Goal: Information Seeking & Learning: Check status

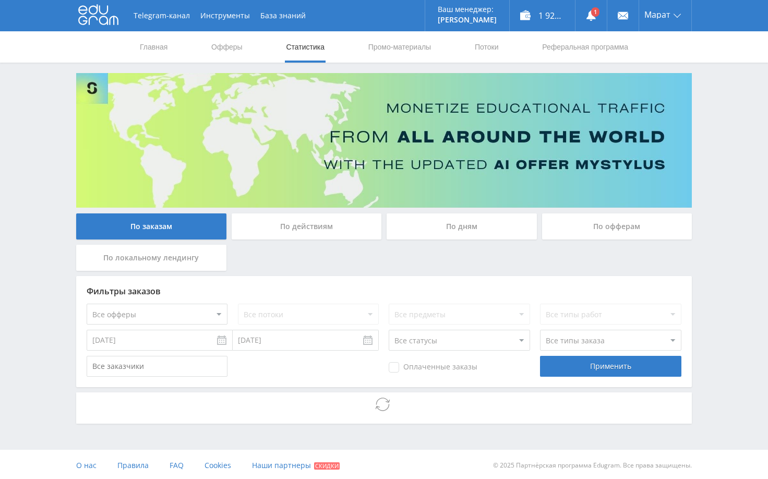
click at [716, 155] on div "Telegram-канал Инструменты База знаний Ваш менеджер: [PERSON_NAME] Online @edug…" at bounding box center [384, 240] width 768 height 481
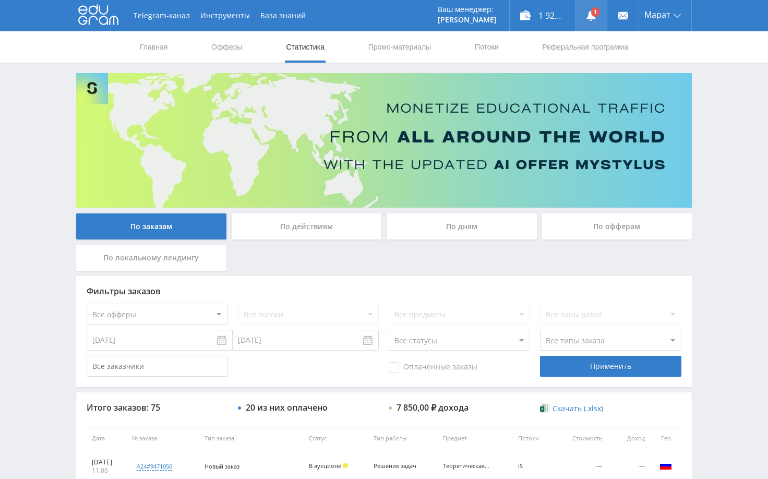
click at [591, 20] on use at bounding box center [590, 15] width 9 height 10
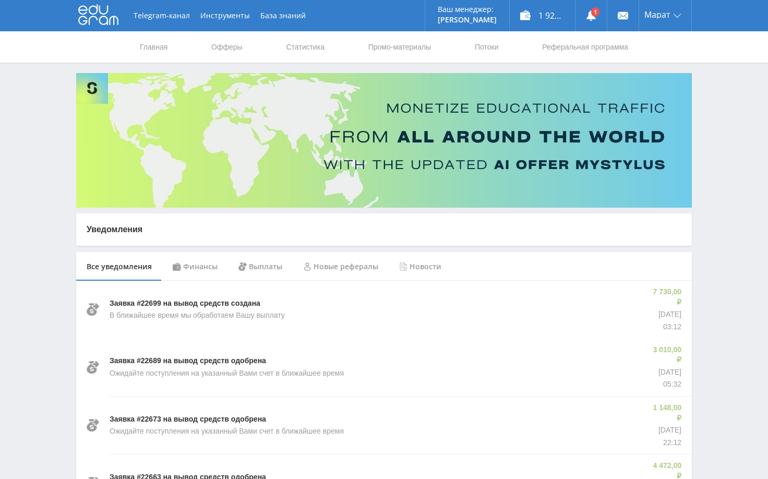
click at [205, 270] on div "Финансы" at bounding box center [195, 266] width 66 height 29
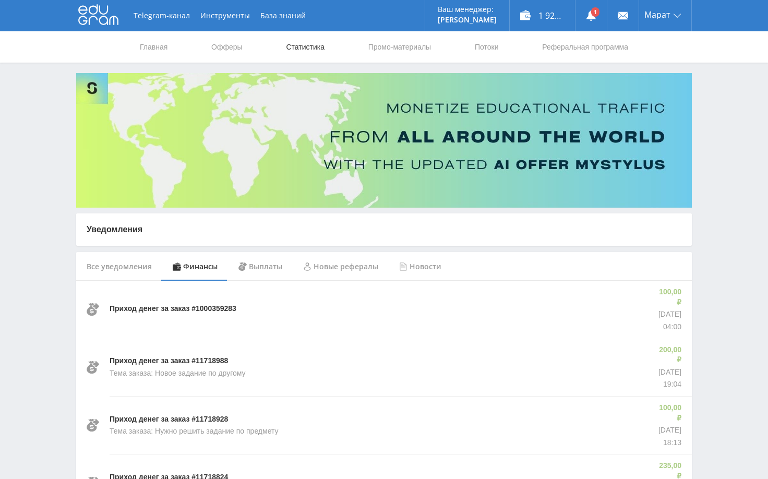
click at [299, 44] on link "Статистика" at bounding box center [305, 46] width 41 height 31
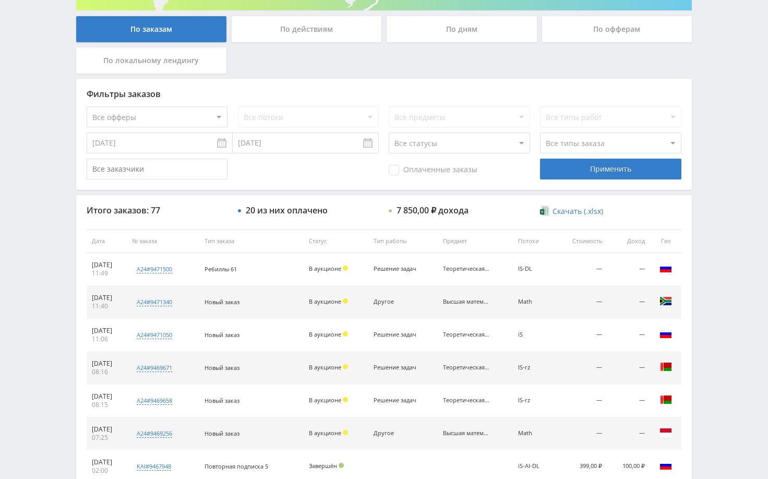
scroll to position [209, 0]
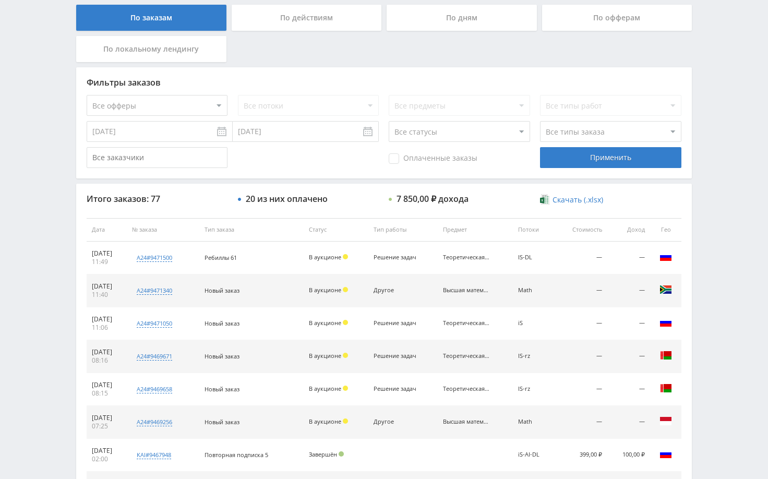
drag, startPoint x: 696, startPoint y: 267, endPoint x: 702, endPoint y: 271, distance: 7.7
click at [697, 267] on div "Telegram-канал Инструменты База знаний Ваш менеджер: [PERSON_NAME] Online @edug…" at bounding box center [384, 229] width 768 height 876
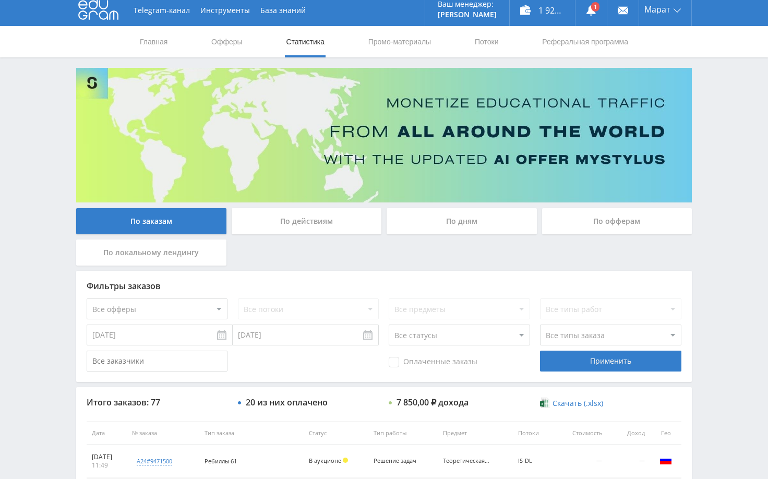
scroll to position [0, 0]
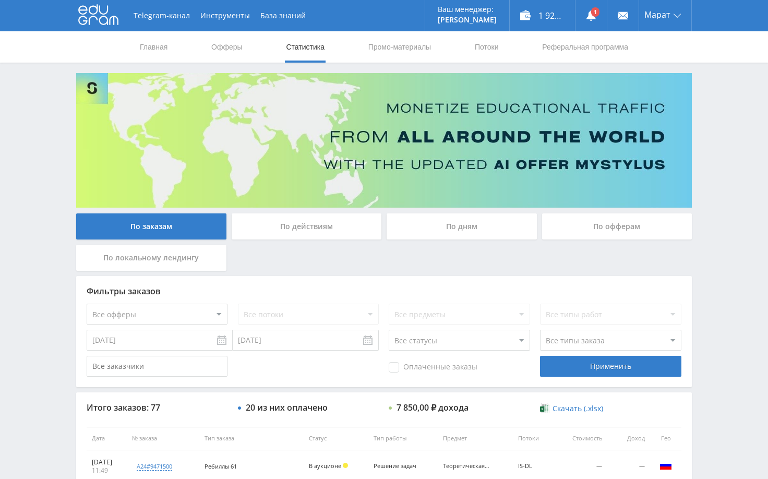
click at [727, 182] on div "Telegram-канал Инструменты База знаний Ваш менеджер: [PERSON_NAME] Online @edug…" at bounding box center [384, 438] width 768 height 876
click at [714, 137] on div "Telegram-канал Инструменты База знаний Ваш менеджер: [PERSON_NAME] Online @edug…" at bounding box center [384, 438] width 768 height 876
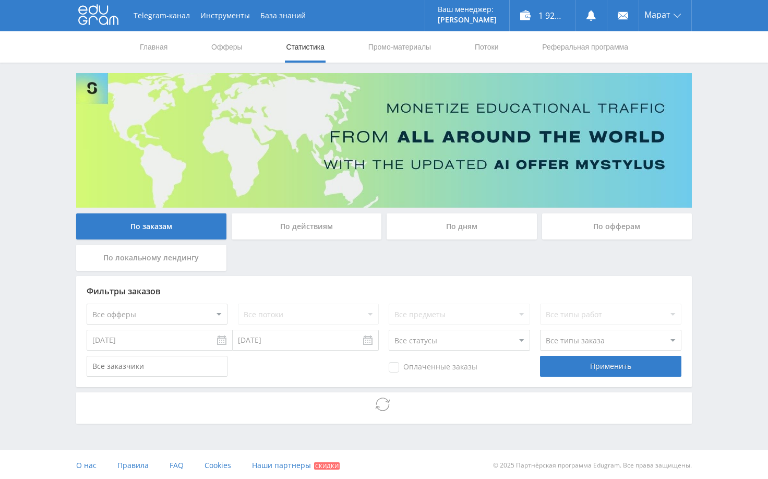
click at [720, 134] on div "Telegram-канал Инструменты База знаний Ваш менеджер: [PERSON_NAME] Online @edug…" at bounding box center [384, 240] width 768 height 481
click at [730, 137] on div "Telegram-канал Инструменты База знаний Ваш менеджер: [PERSON_NAME] Online @edug…" at bounding box center [384, 240] width 768 height 481
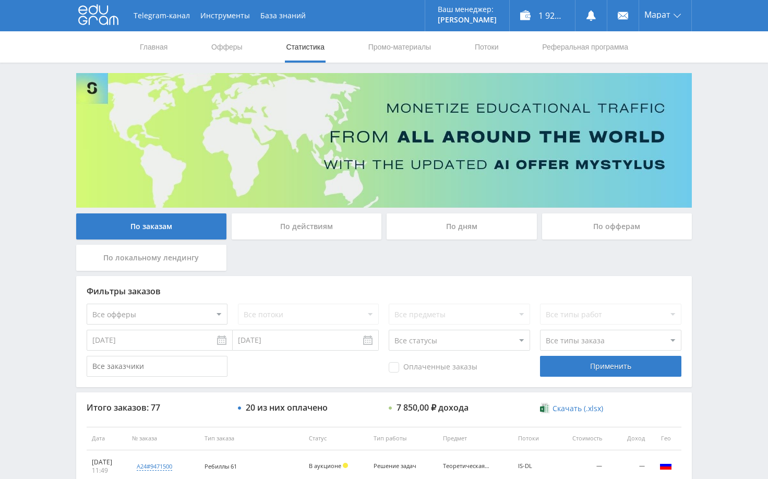
click at [730, 135] on div "Telegram-канал Инструменты База знаний Ваш менеджер: [PERSON_NAME] Online @edug…" at bounding box center [384, 438] width 768 height 876
click at [731, 132] on div "Telegram-канал Инструменты База знаний Ваш менеджер: [PERSON_NAME] Online @edug…" at bounding box center [384, 438] width 768 height 876
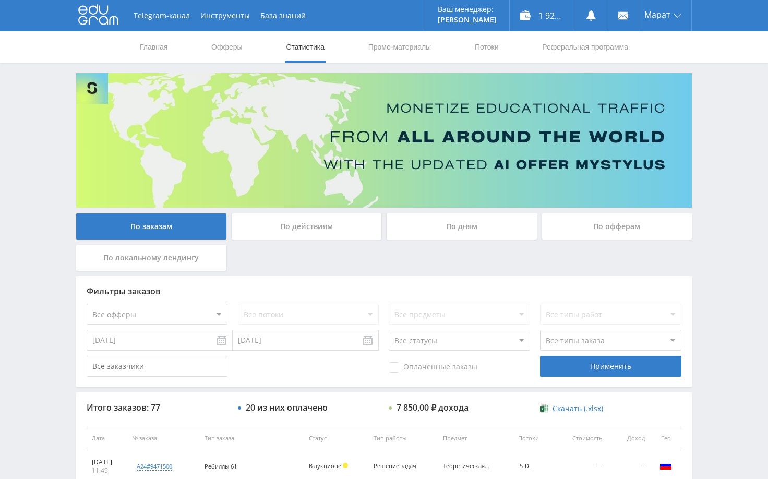
click at [726, 166] on div "Telegram-канал Инструменты База знаний Ваш менеджер: [PERSON_NAME] Online @edug…" at bounding box center [384, 438] width 768 height 876
click at [724, 156] on div "Telegram-канал Инструменты База знаний Ваш менеджер: [PERSON_NAME] Online @edug…" at bounding box center [384, 438] width 768 height 876
click at [707, 175] on div "Telegram-канал Инструменты База знаний Ваш менеджер: [PERSON_NAME] Online @edug…" at bounding box center [384, 438] width 768 height 876
click at [717, 153] on div "Telegram-канал Инструменты База знаний Ваш менеджер: [PERSON_NAME] Online @edug…" at bounding box center [384, 438] width 768 height 876
click at [718, 104] on div "Telegram-канал Инструменты База знаний Ваш менеджер: [PERSON_NAME] Online @edug…" at bounding box center [384, 438] width 768 height 876
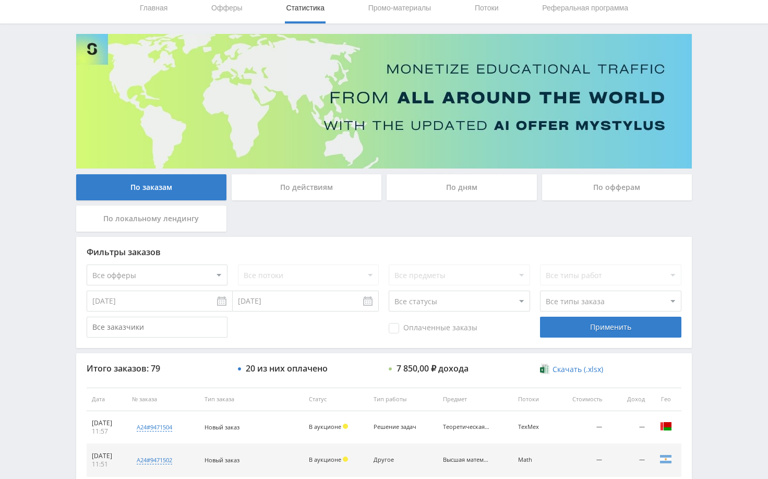
scroll to position [209, 0]
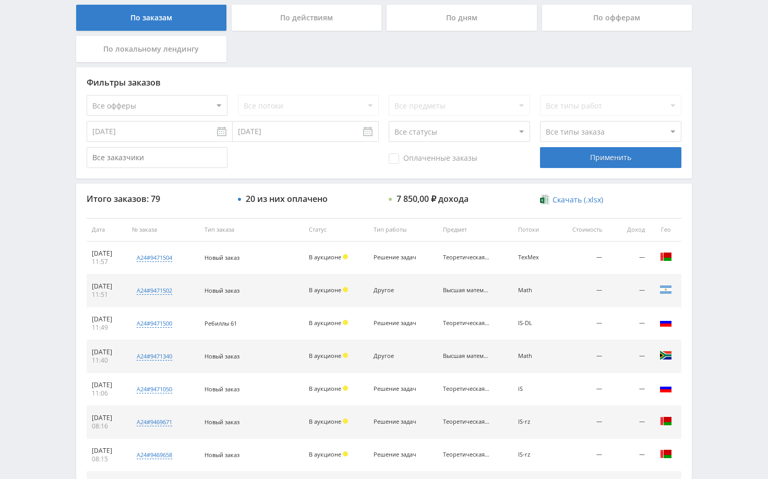
click at [724, 371] on div "Telegram-канал Инструменты База знаний Ваш менеджер: [PERSON_NAME] Online @edug…" at bounding box center [384, 229] width 768 height 876
click at [732, 334] on div "Telegram-канал Инструменты База знаний Ваш менеджер: [PERSON_NAME] Online @edug…" at bounding box center [384, 229] width 768 height 876
click at [704, 94] on div "Telegram-канал Инструменты База знаний Ваш менеджер: [PERSON_NAME] Online @edug…" at bounding box center [384, 229] width 768 height 876
click at [720, 131] on div "Telegram-канал Инструменты База знаний Ваш менеджер: [PERSON_NAME] Online @edug…" at bounding box center [384, 229] width 768 height 876
click at [42, 371] on div "Telegram-канал Инструменты База знаний Ваш менеджер: [PERSON_NAME] Online @edug…" at bounding box center [384, 229] width 768 height 876
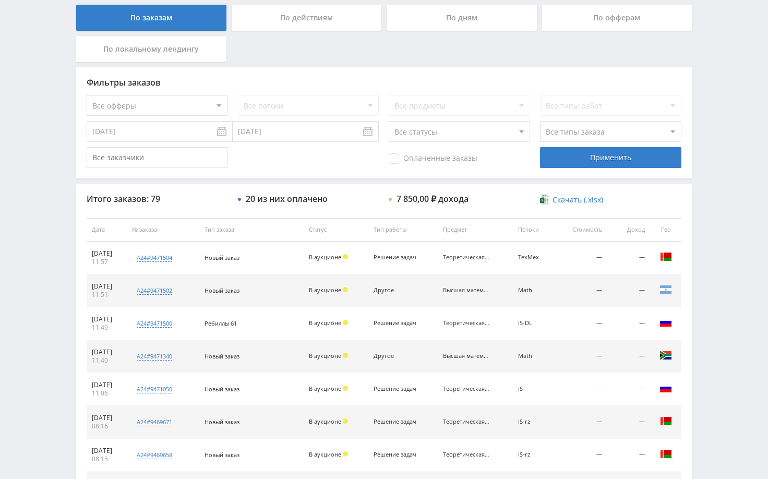
click at [708, 386] on div "Telegram-канал Инструменты База знаний Ваш менеджер: [PERSON_NAME] Online @edug…" at bounding box center [384, 229] width 768 height 876
click at [713, 145] on div "Telegram-канал Инструменты База знаний Ваш менеджер: Alex Alex Online @edugram_…" at bounding box center [384, 229] width 768 height 876
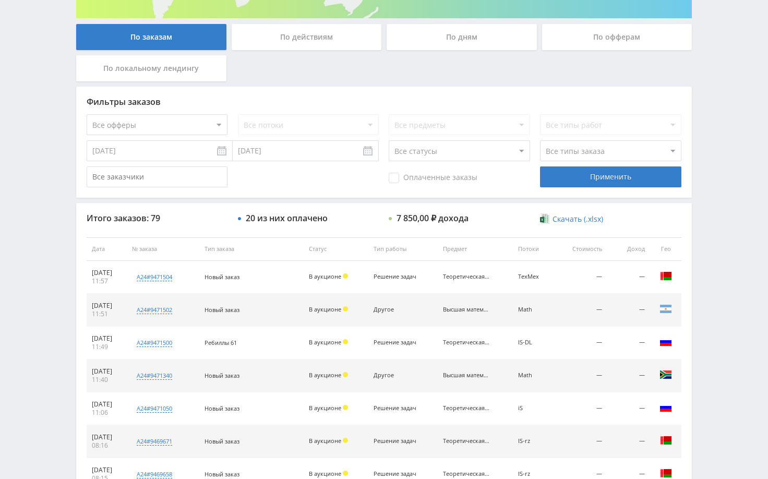
scroll to position [0, 0]
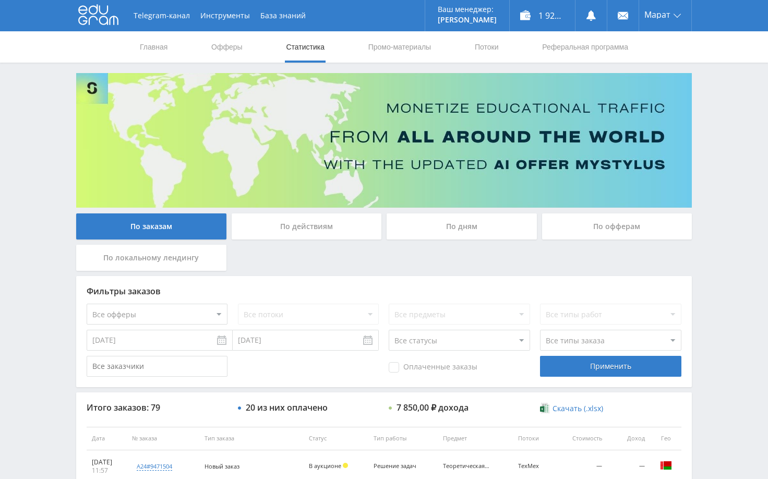
click at [713, 136] on div "Telegram-канал Инструменты База знаний Ваш менеджер: Alex Alex Online @edugram_…" at bounding box center [384, 438] width 768 height 876
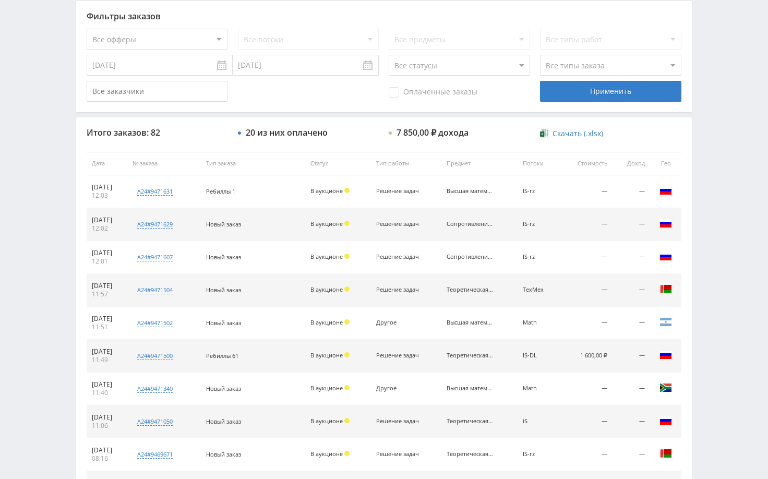
scroll to position [313, 0]
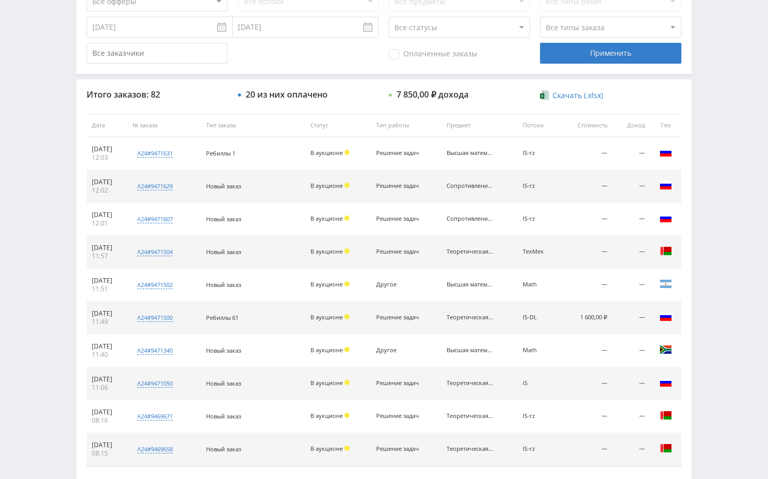
click at [714, 320] on div "Telegram-канал Инструменты База знаний Ваш менеджер: [PERSON_NAME] Online @edug…" at bounding box center [384, 125] width 768 height 876
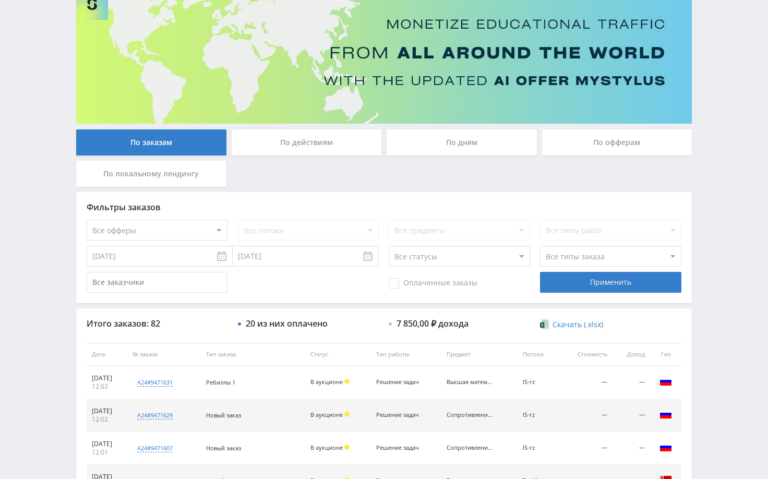
click at [726, 299] on div "Telegram-канал Инструменты База знаний Ваш менеджер: [PERSON_NAME] Online @edug…" at bounding box center [384, 354] width 768 height 876
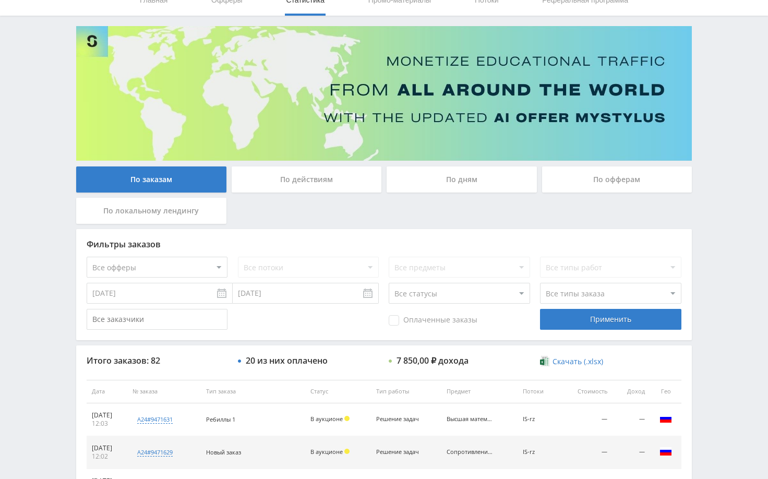
scroll to position [0, 0]
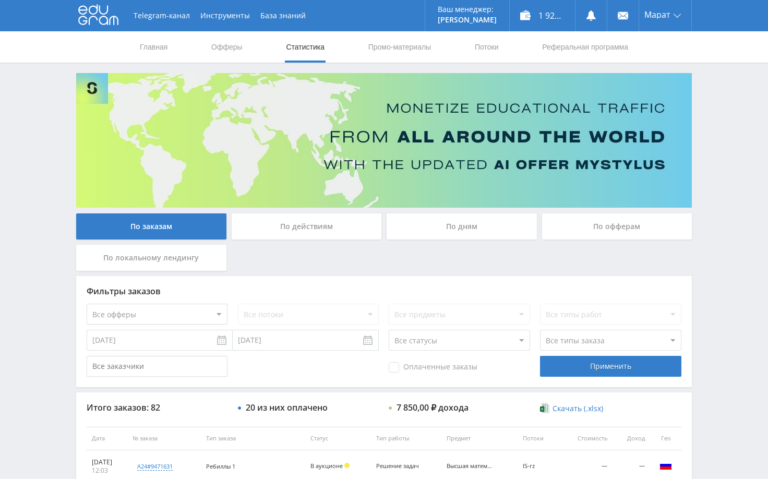
click at [729, 214] on div "Telegram-канал Инструменты База знаний Ваш менеджер: [PERSON_NAME] Online @edug…" at bounding box center [384, 438] width 768 height 876
click at [739, 178] on div "Telegram-канал Инструменты База знаний Ваш менеджер: [PERSON_NAME] Online @edug…" at bounding box center [384, 438] width 768 height 876
click at [476, 233] on div "По дням" at bounding box center [461, 226] width 150 height 26
click at [0, 0] on input "По дням" at bounding box center [0, 0] width 0 height 0
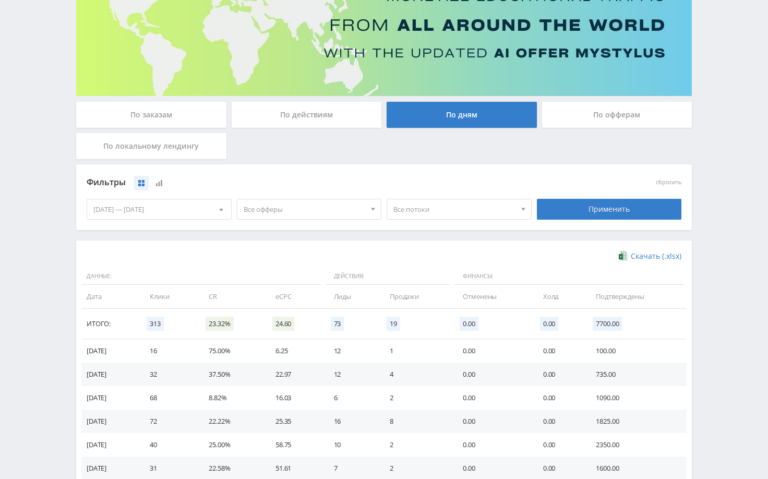
scroll to position [156, 0]
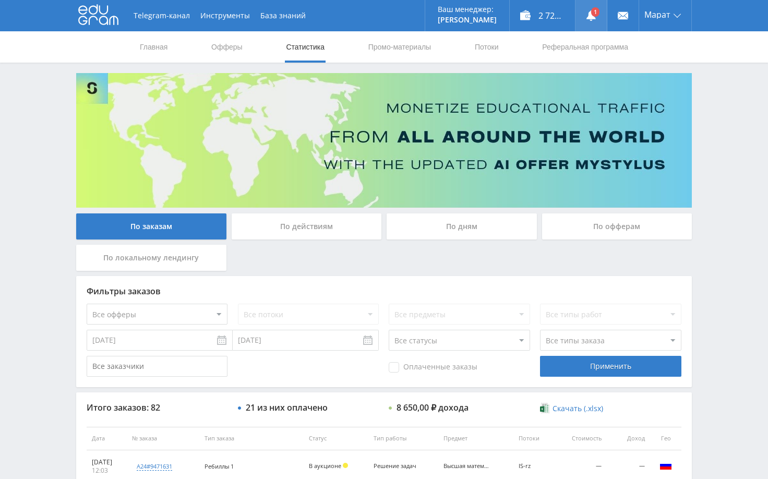
click at [584, 17] on link at bounding box center [590, 15] width 31 height 31
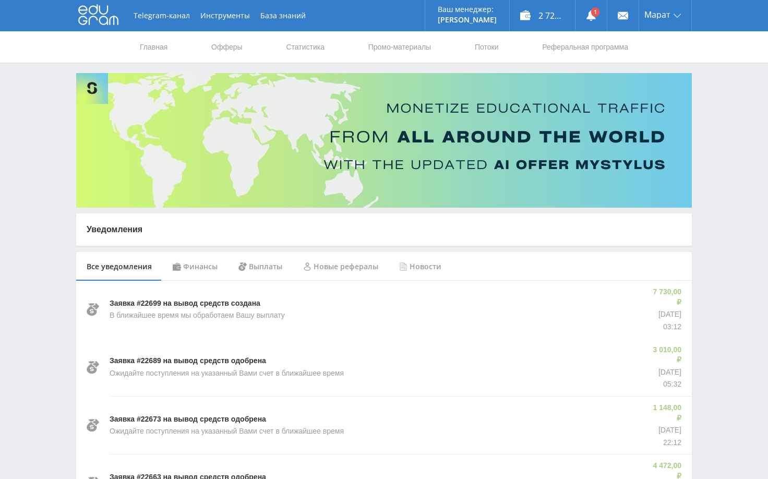
click at [193, 273] on div "Финансы" at bounding box center [195, 266] width 66 height 29
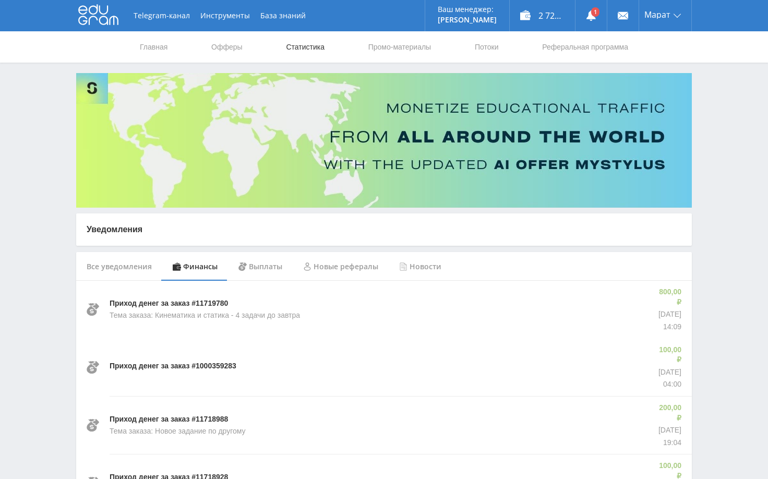
click at [304, 44] on link "Статистика" at bounding box center [305, 46] width 41 height 31
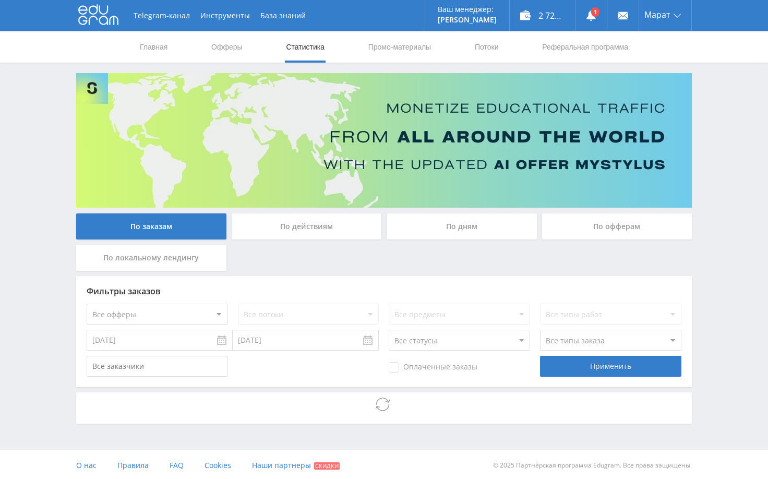
click at [732, 255] on div "Telegram-канал Инструменты База знаний Ваш менеджер: [PERSON_NAME] Online @edug…" at bounding box center [384, 240] width 768 height 481
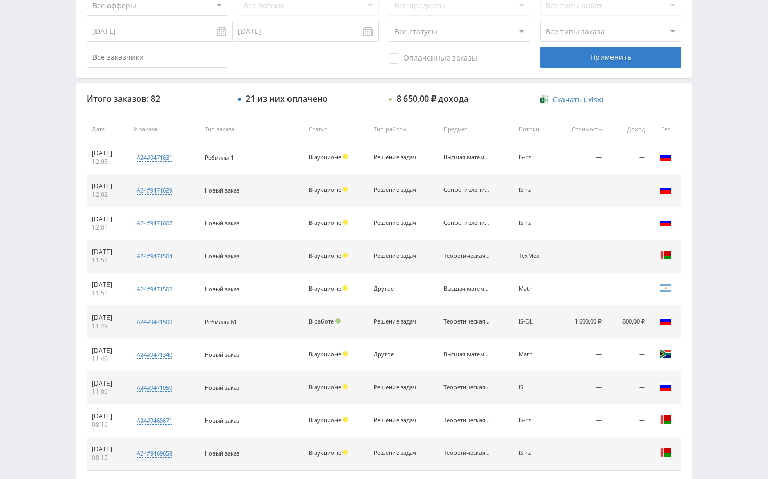
scroll to position [313, 0]
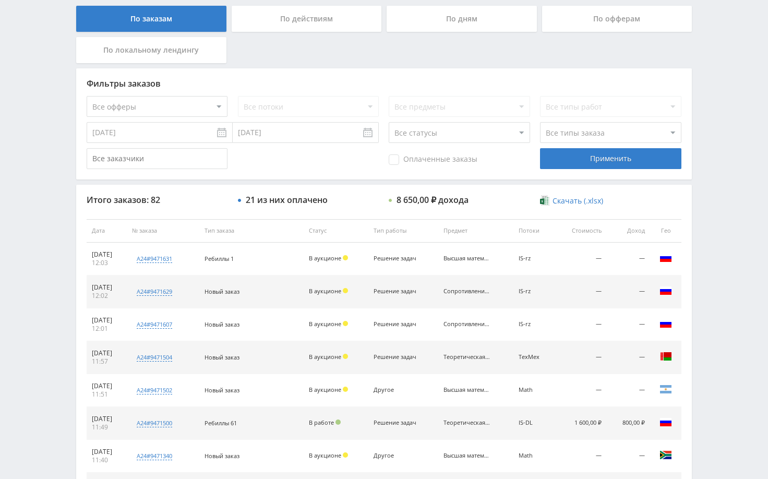
scroll to position [209, 0]
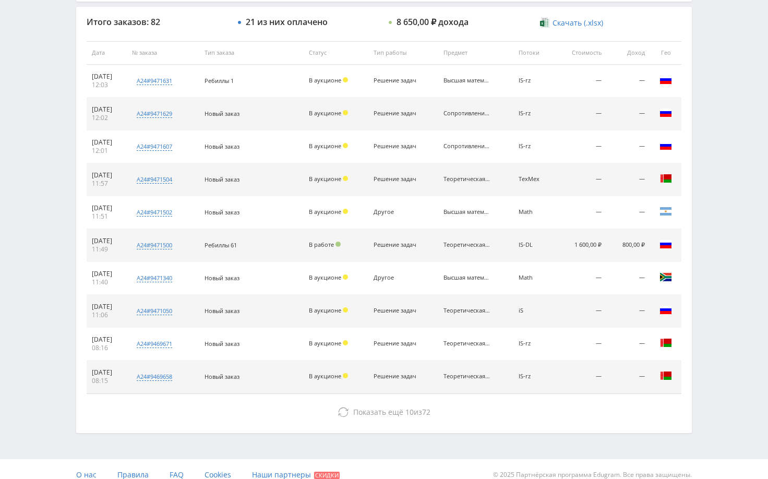
scroll to position [397, 0]
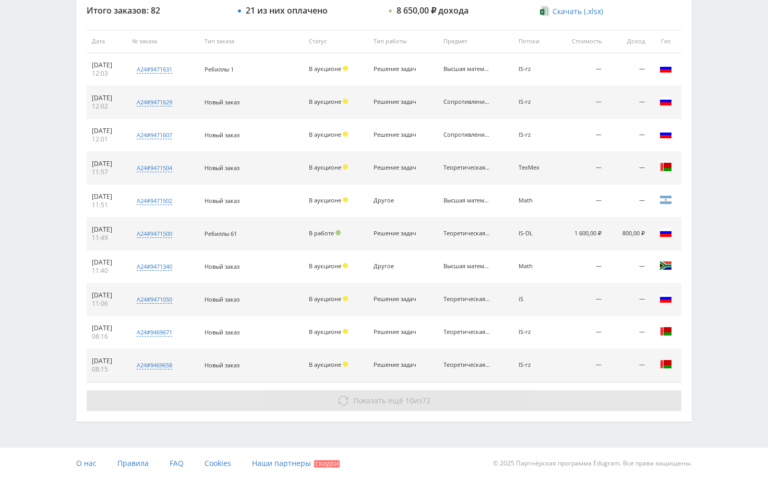
click at [465, 410] on button "Показать ещё 10 из 72" at bounding box center [384, 400] width 595 height 21
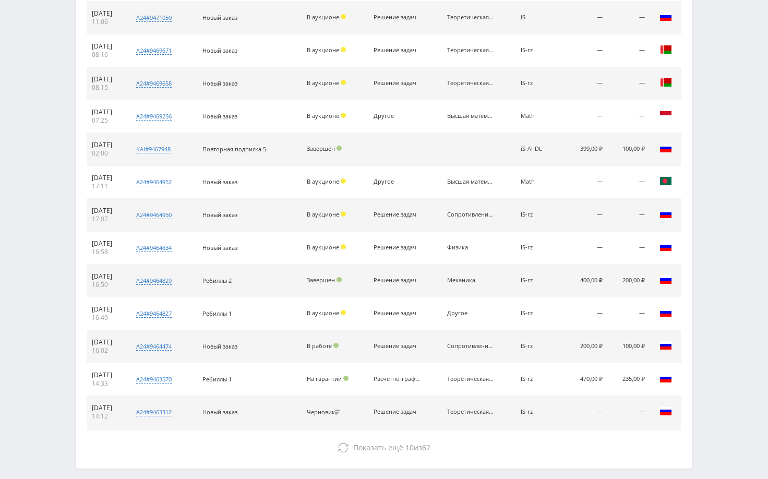
scroll to position [710, 0]
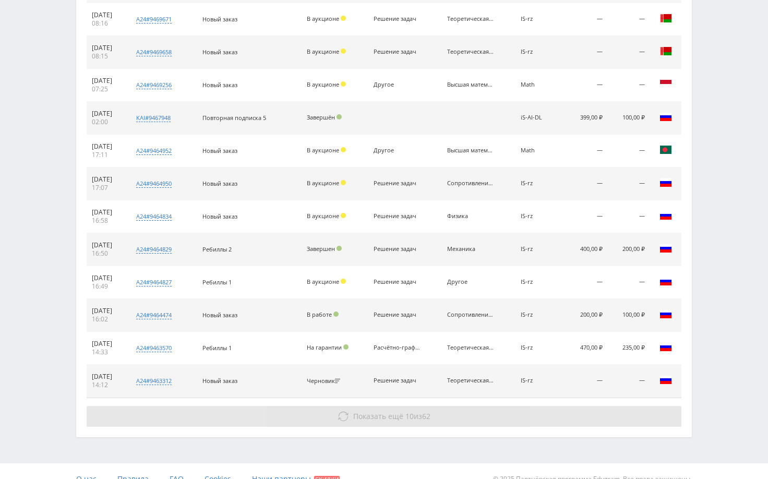
click at [609, 417] on button "Показать ещё 10 из 62" at bounding box center [384, 416] width 595 height 21
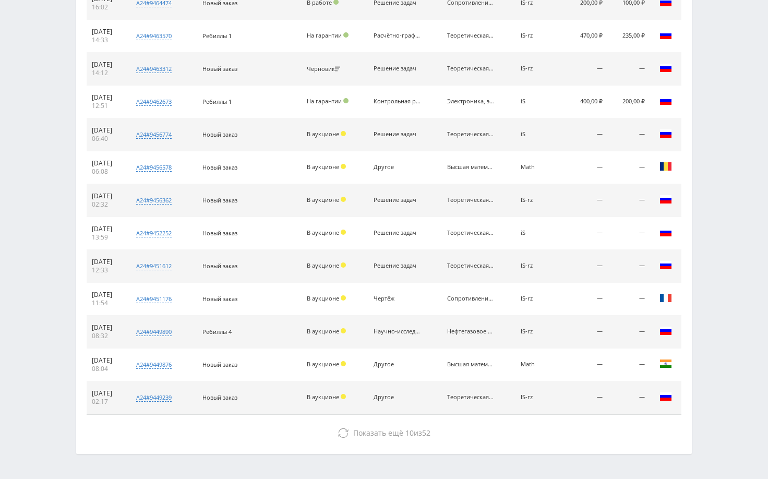
scroll to position [1023, 0]
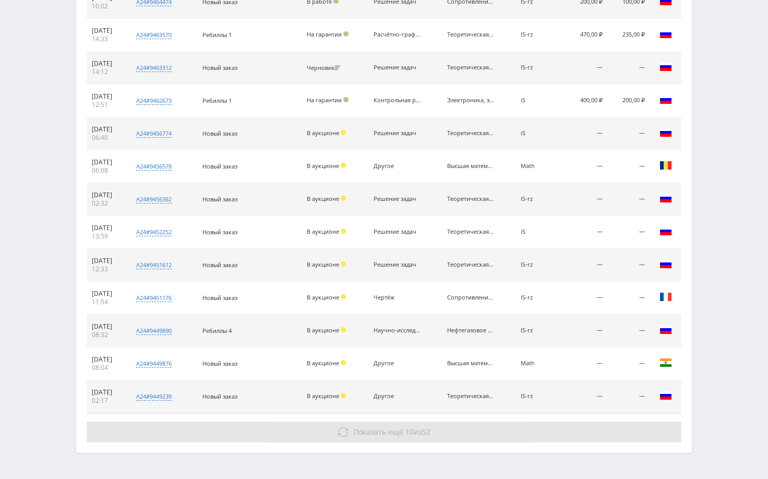
click at [609, 427] on button "Показать ещё 10 из 52" at bounding box center [384, 431] width 595 height 21
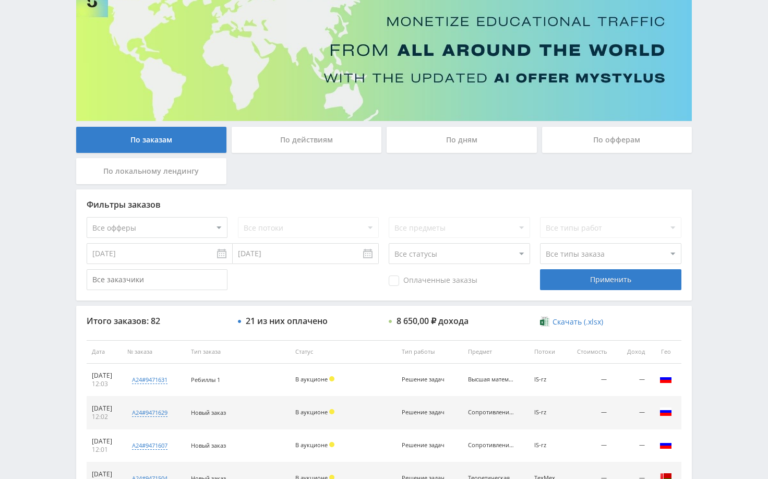
scroll to position [21, 0]
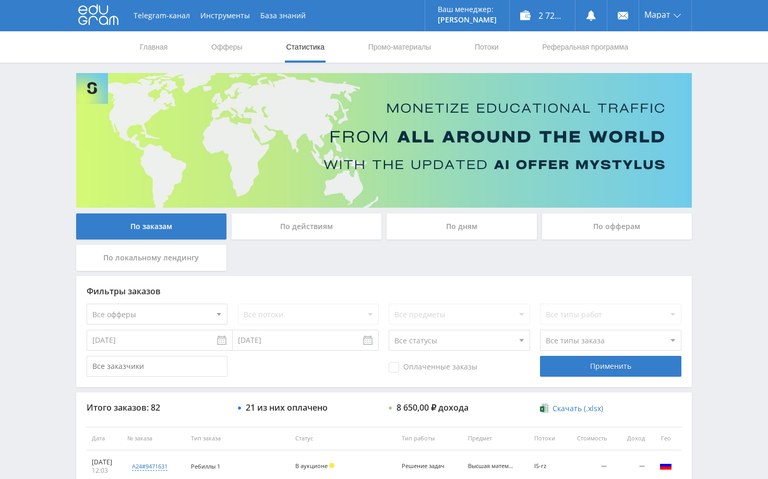
click at [471, 229] on div "По дням" at bounding box center [461, 226] width 150 height 26
click at [0, 0] on input "По дням" at bounding box center [0, 0] width 0 height 0
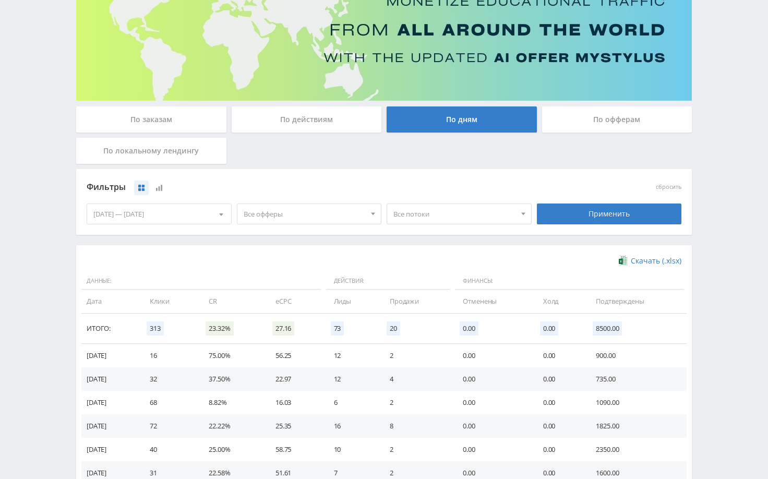
scroll to position [156, 0]
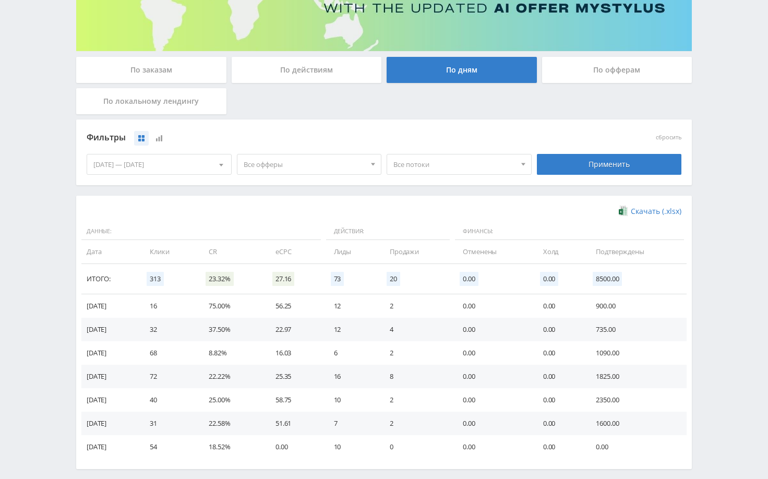
click at [743, 292] on div "Telegram-канал Инструменты База знаний Ваш менеджер: [PERSON_NAME] Online @edug…" at bounding box center [384, 185] width 768 height 683
click at [742, 292] on div "Telegram-канал Инструменты База знаний Ваш менеджер: [PERSON_NAME] Online @edug…" at bounding box center [384, 185] width 768 height 683
click at [716, 307] on div "Telegram-канал Инструменты База знаний Ваш менеджер: [PERSON_NAME] Online @edug…" at bounding box center [384, 185] width 768 height 683
click at [736, 229] on div "Telegram-канал Инструменты База знаний Ваш менеджер: [PERSON_NAME] Online @edug…" at bounding box center [384, 185] width 768 height 683
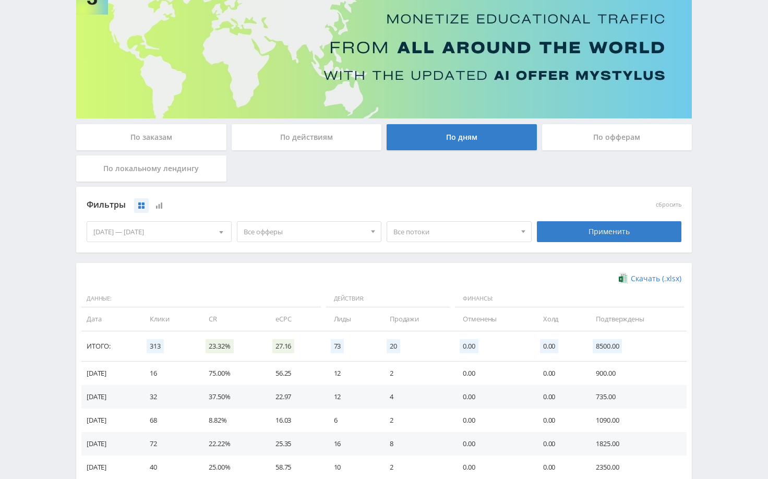
scroll to position [0, 0]
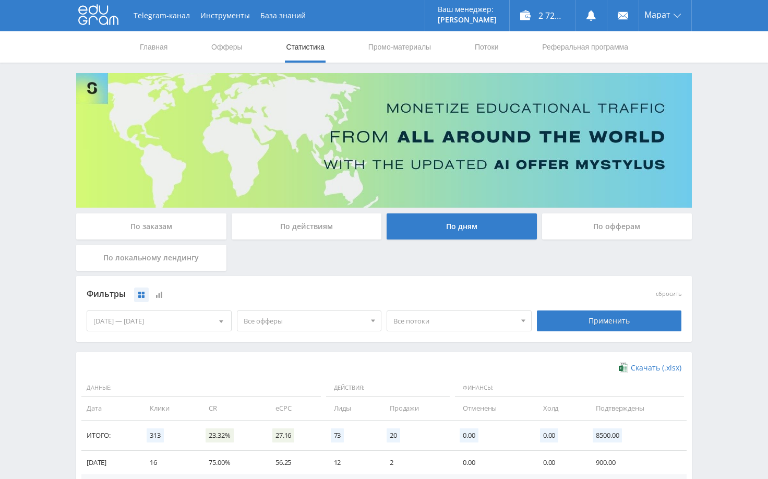
click at [725, 170] on div "Telegram-канал Инструменты База знаний Ваш менеджер: [PERSON_NAME] Online @edug…" at bounding box center [384, 341] width 768 height 683
click at [722, 171] on div "Telegram-канал Инструменты База знаний Ваш менеджер: [PERSON_NAME] Online @edug…" at bounding box center [384, 341] width 768 height 683
click at [722, 173] on div "Telegram-канал Инструменты База знаний Ваш менеджер: [PERSON_NAME] Online @edug…" at bounding box center [384, 341] width 768 height 683
click at [722, 111] on div "Telegram-канал Инструменты База знаний Ваш менеджер: [PERSON_NAME] Online @edug…" at bounding box center [384, 341] width 768 height 683
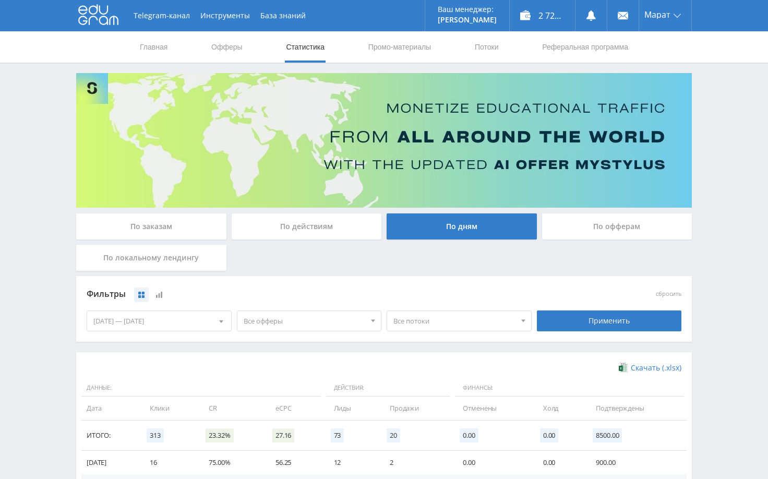
click at [717, 103] on div "Telegram-канал Инструменты База знаний Ваш менеджер: [PERSON_NAME] Online @edug…" at bounding box center [384, 341] width 768 height 683
click at [732, 101] on div "Telegram-канал Инструменты База знаний Ваш менеджер: [PERSON_NAME] Online @edug…" at bounding box center [384, 341] width 768 height 683
click at [728, 105] on div "Telegram-канал Инструменты База знаний Ваш менеджер: [PERSON_NAME] Online @edug…" at bounding box center [384, 341] width 768 height 683
click at [719, 106] on div "Telegram-канал Инструменты База знаний Ваш менеджер: [PERSON_NAME] Online @edug…" at bounding box center [384, 341] width 768 height 683
click at [176, 229] on div "По заказам" at bounding box center [151, 226] width 150 height 26
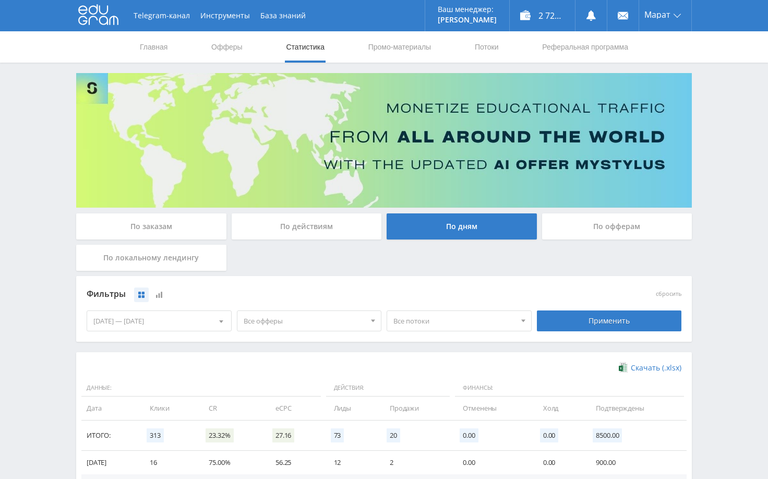
click at [0, 0] on input "По заказам" at bounding box center [0, 0] width 0 height 0
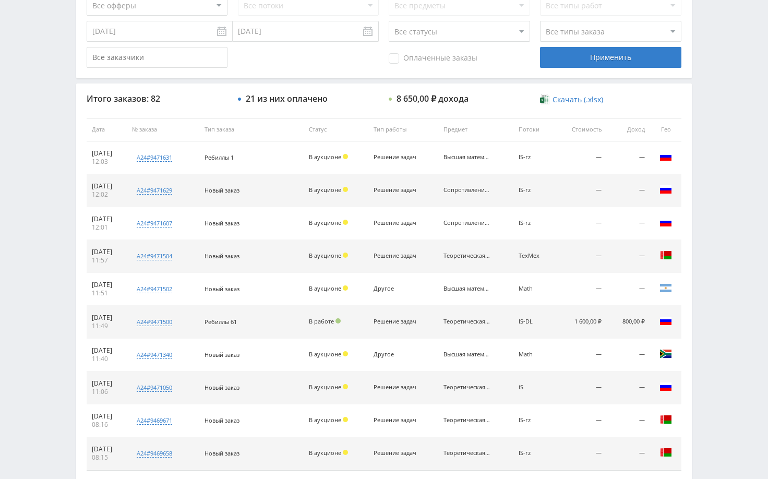
scroll to position [313, 0]
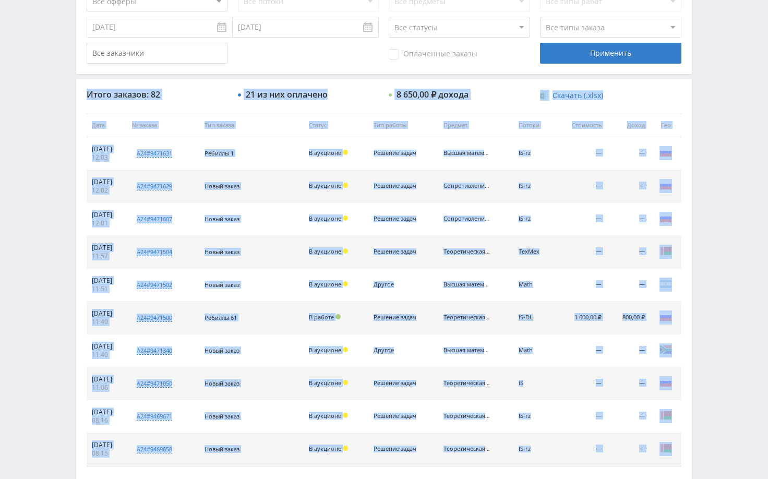
drag, startPoint x: 79, startPoint y: 92, endPoint x: 680, endPoint y: 442, distance: 695.3
click at [680, 442] on div "Итого заказов: 82 21 из них оплачено 8 650,00 ₽ дохода Скачать (.xlsx) Дата № з…" at bounding box center [383, 292] width 615 height 426
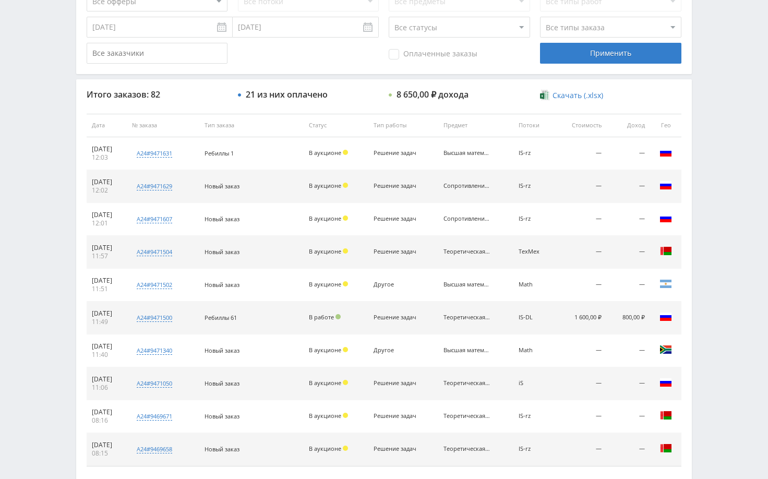
click at [713, 404] on div "Telegram-канал Инструменты База знаний Ваш менеджер: [PERSON_NAME] Online @edug…" at bounding box center [384, 125] width 768 height 876
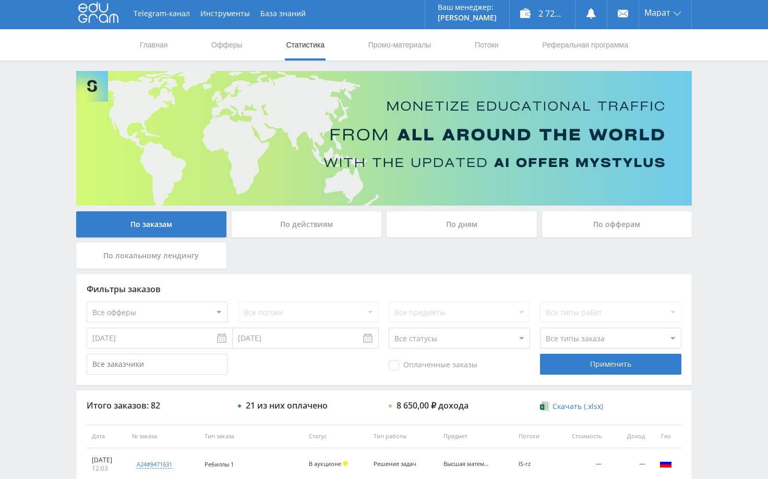
scroll to position [0, 0]
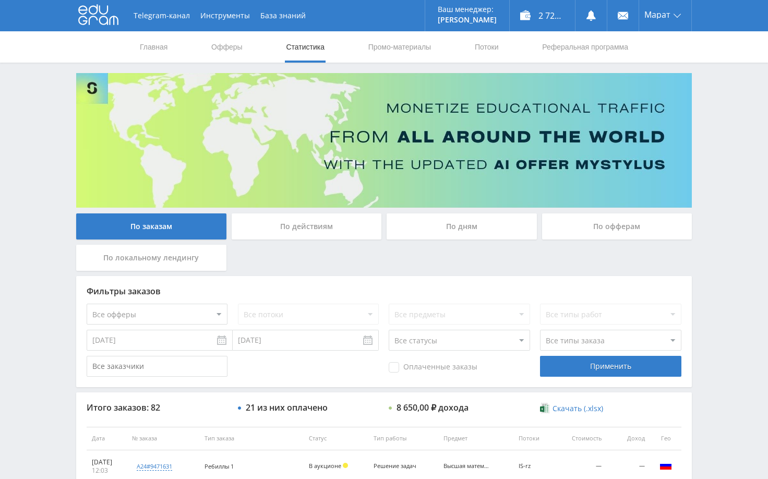
click at [726, 251] on div "Telegram-канал Инструменты База знаний Ваш менеджер: [PERSON_NAME] Online @edug…" at bounding box center [384, 438] width 768 height 876
click at [460, 225] on div "По дням" at bounding box center [461, 226] width 150 height 26
click at [0, 0] on input "По дням" at bounding box center [0, 0] width 0 height 0
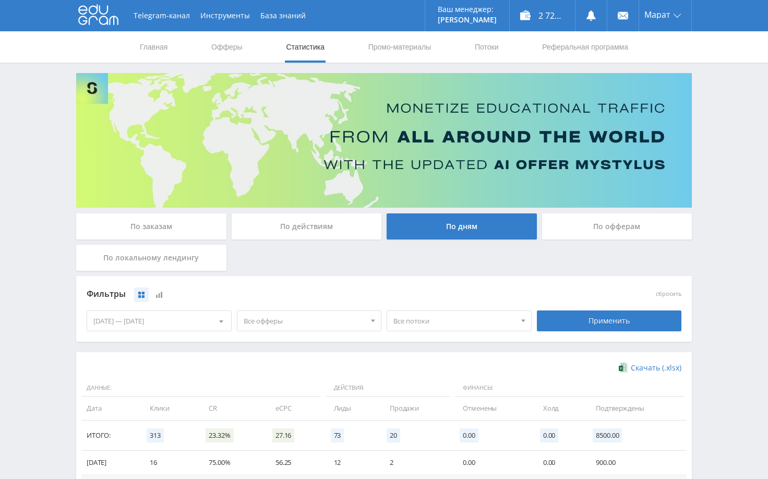
click at [730, 272] on div "Telegram-канал Инструменты База знаний Ваш менеджер: [PERSON_NAME] Online @edug…" at bounding box center [384, 341] width 768 height 683
click at [725, 175] on div "Telegram-канал Инструменты База знаний Ваш менеджер: [PERSON_NAME] Online @edug…" at bounding box center [384, 341] width 768 height 683
click at [157, 44] on link "Главная" at bounding box center [154, 46] width 30 height 31
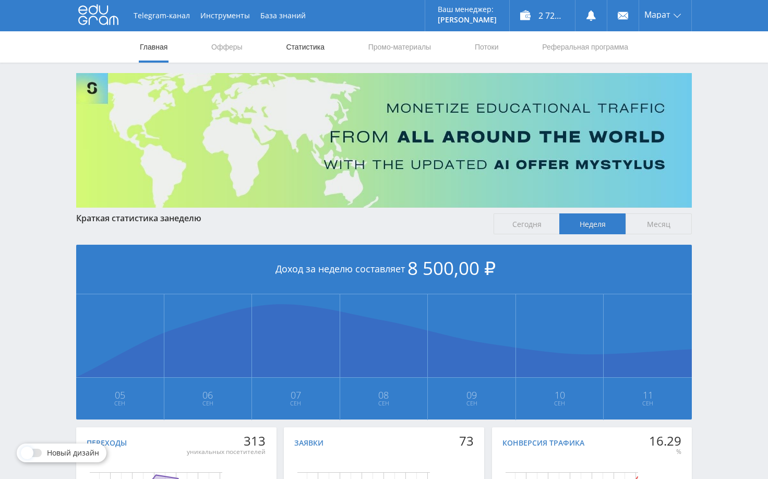
click at [312, 47] on link "Статистика" at bounding box center [305, 46] width 41 height 31
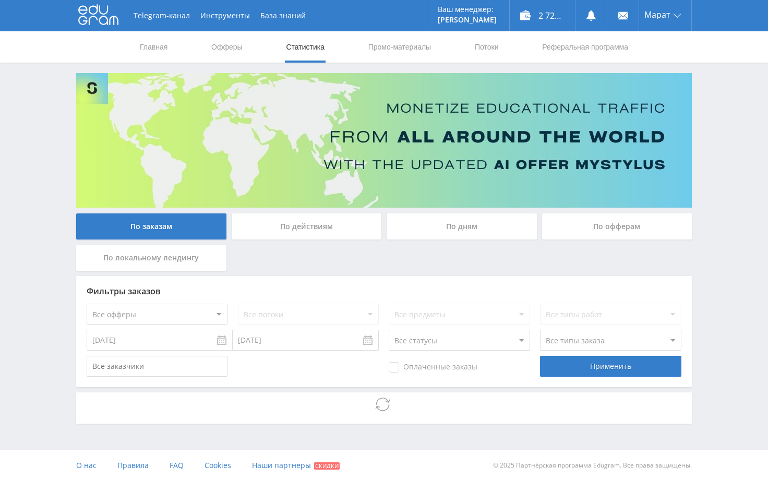
click at [718, 241] on div "Telegram-канал Инструменты База знаний Ваш менеджер: [PERSON_NAME] Alex Online …" at bounding box center [384, 240] width 768 height 481
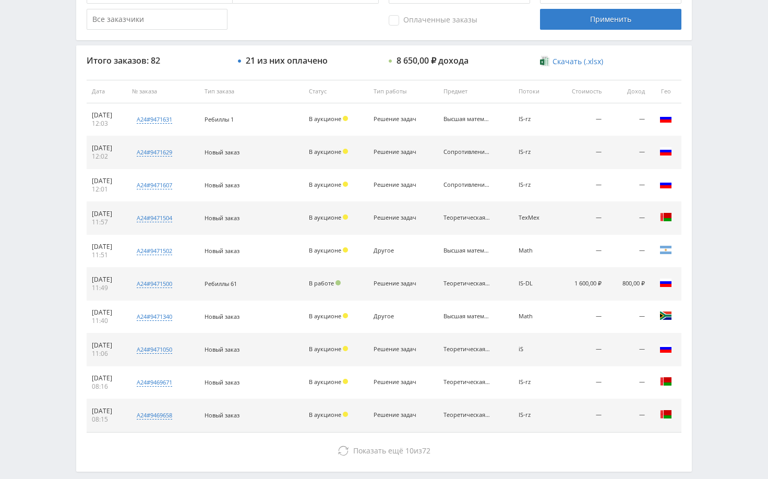
scroll to position [365, 0]
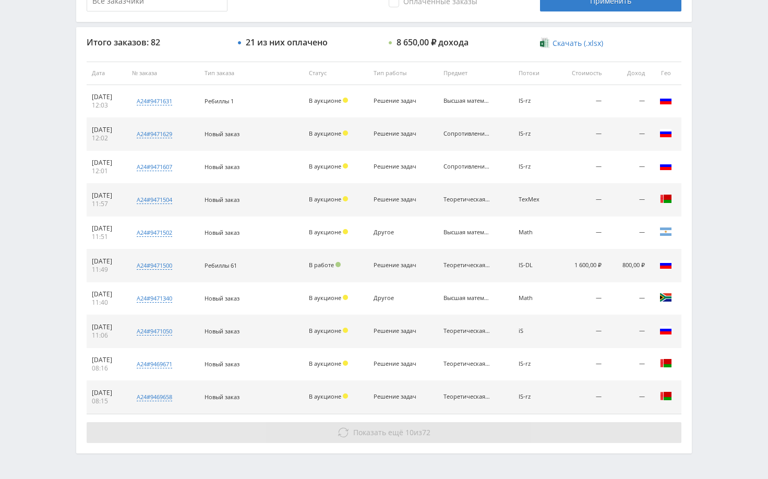
click at [551, 424] on button "Показать ещё 10 из 72" at bounding box center [384, 432] width 595 height 21
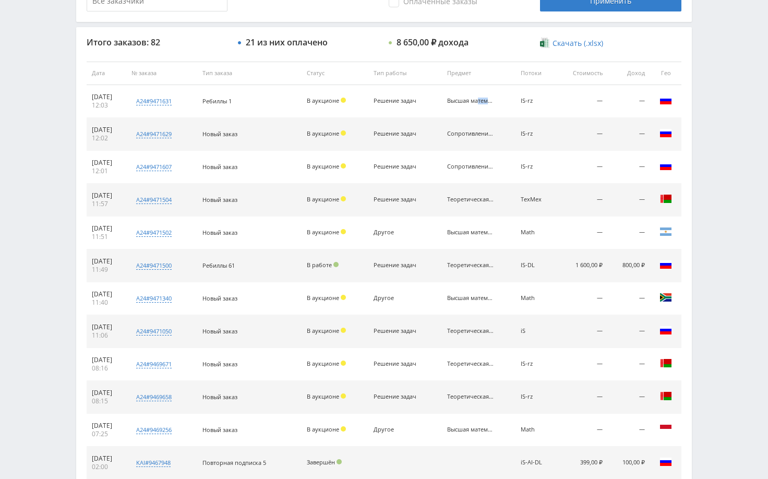
drag, startPoint x: 452, startPoint y: 101, endPoint x: 475, endPoint y: 100, distance: 23.0
click at [475, 100] on td "Высшая математика" at bounding box center [479, 101] width 74 height 33
copy div "Высша"
click at [736, 147] on div "Telegram-канал Инструменты База знаний Ваш менеджер: [PERSON_NAME] Alex Online …" at bounding box center [384, 237] width 768 height 1204
click at [708, 149] on div "Telegram-канал Инструменты База знаний Ваш менеджер: [PERSON_NAME] Alex Online …" at bounding box center [384, 237] width 768 height 1204
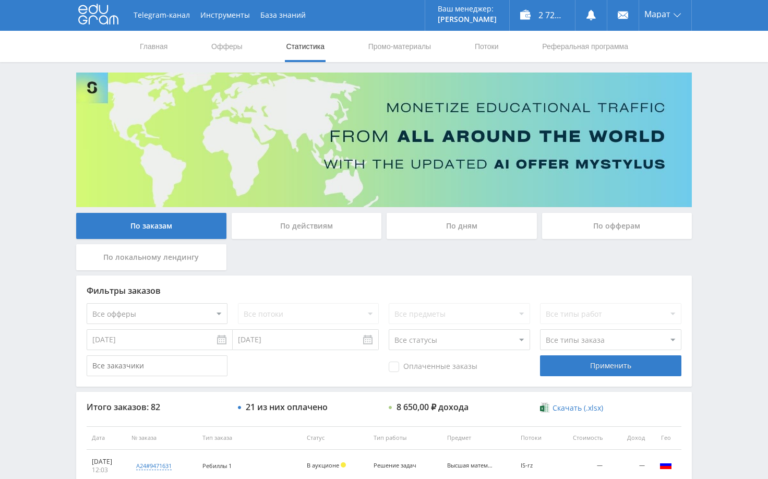
scroll to position [0, 0]
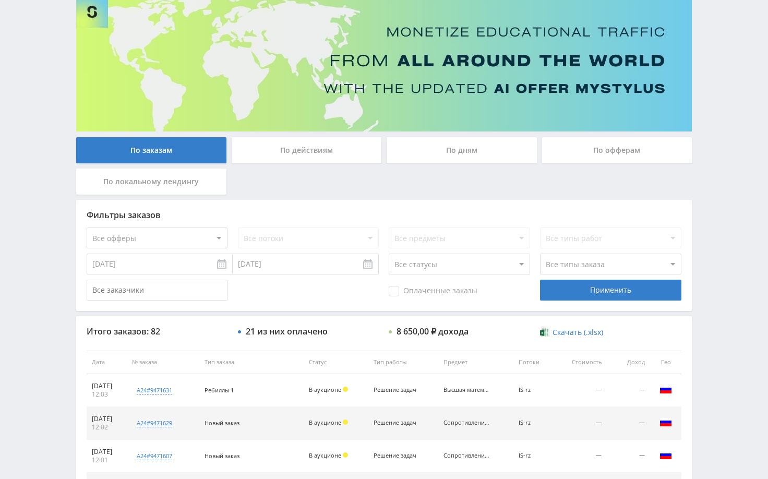
scroll to position [84, 0]
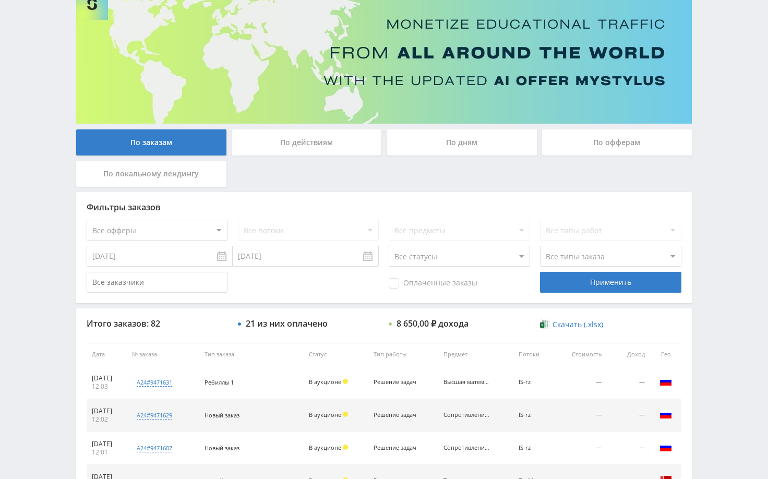
click at [721, 120] on div "Telegram-канал Инструменты База знаний Ваш менеджер: [PERSON_NAME] Online @edug…" at bounding box center [384, 354] width 768 height 876
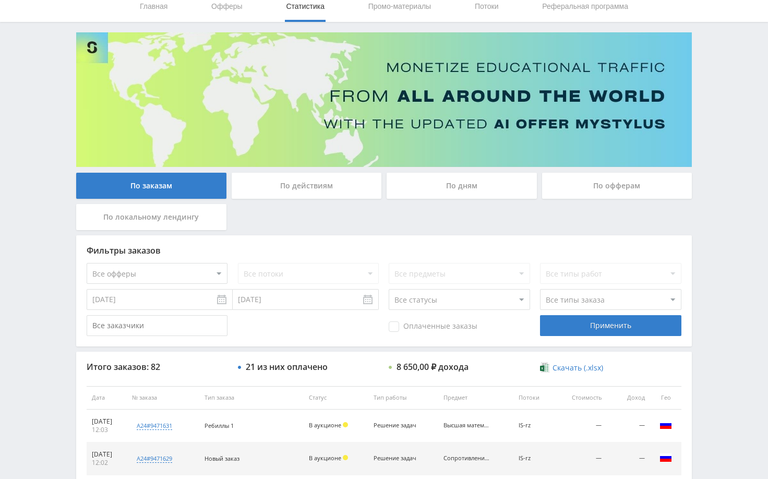
scroll to position [0, 0]
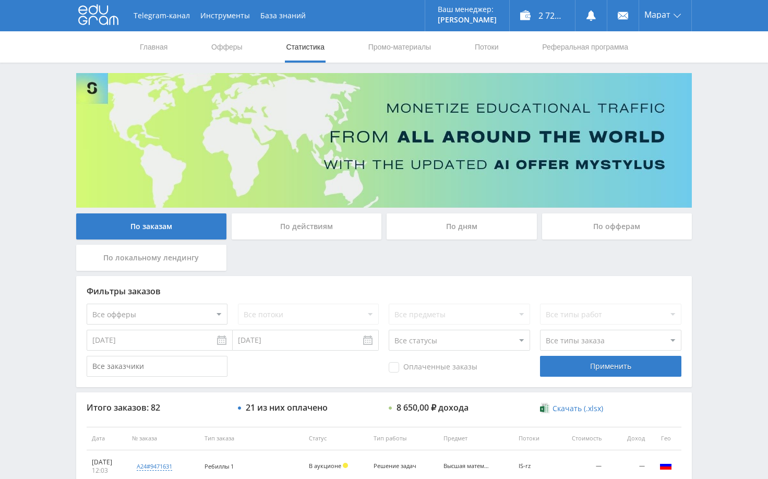
click at [731, 110] on div "Telegram-канал Инструменты База знаний Ваш менеджер: [PERSON_NAME] Online @edug…" at bounding box center [384, 438] width 768 height 876
click at [719, 98] on div "Telegram-канал Инструменты База знаний Ваш менеджер: [PERSON_NAME] Online @edug…" at bounding box center [384, 438] width 768 height 876
click at [714, 164] on div "Telegram-канал Инструменты База знаний Ваш менеджер: [PERSON_NAME] Online @edug…" at bounding box center [384, 438] width 768 height 876
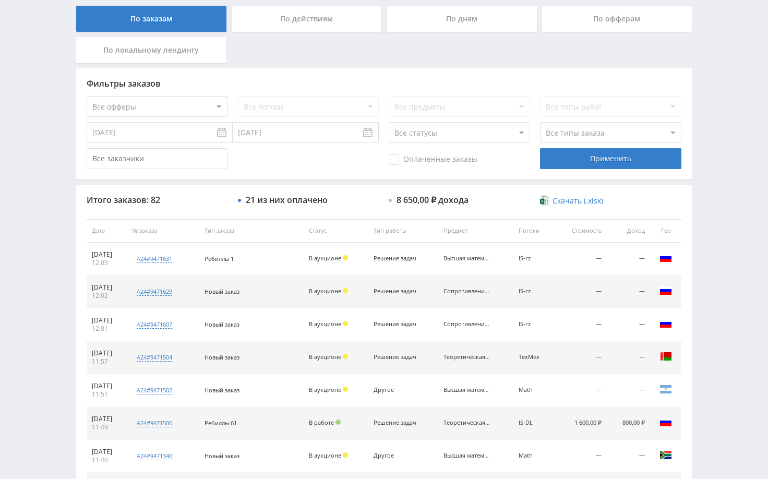
scroll to position [209, 0]
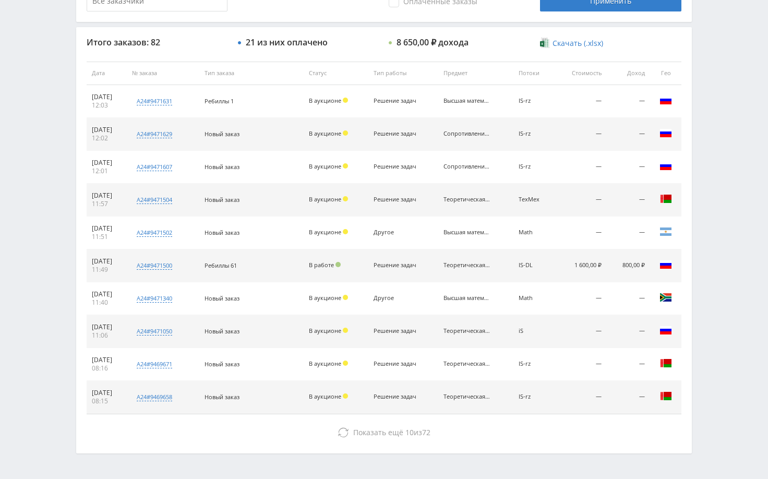
scroll to position [397, 0]
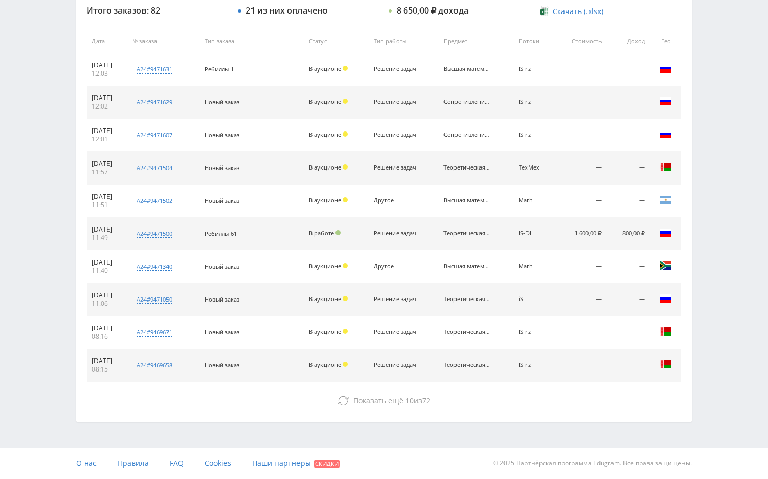
click at [714, 187] on div "Telegram-канал Инструменты База знаний Ваш менеджер: [PERSON_NAME] Online @edug…" at bounding box center [384, 41] width 768 height 876
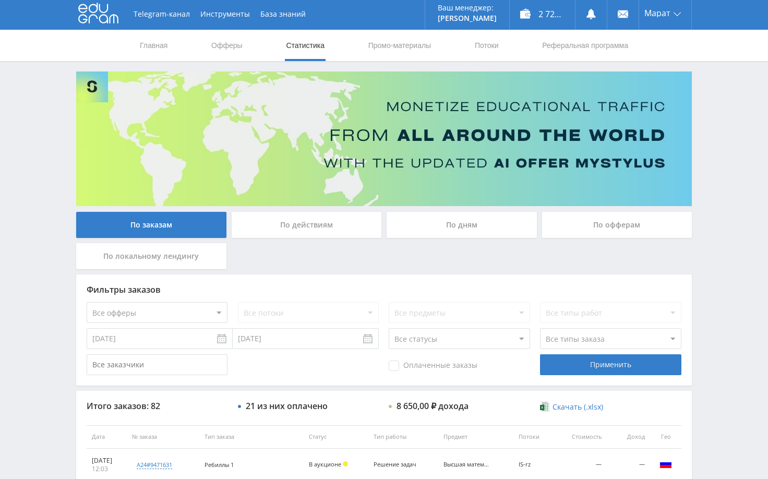
scroll to position [0, 0]
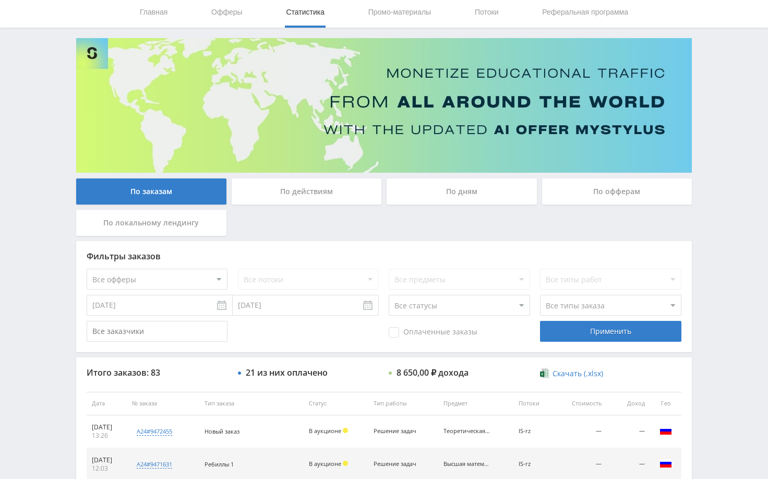
scroll to position [156, 0]
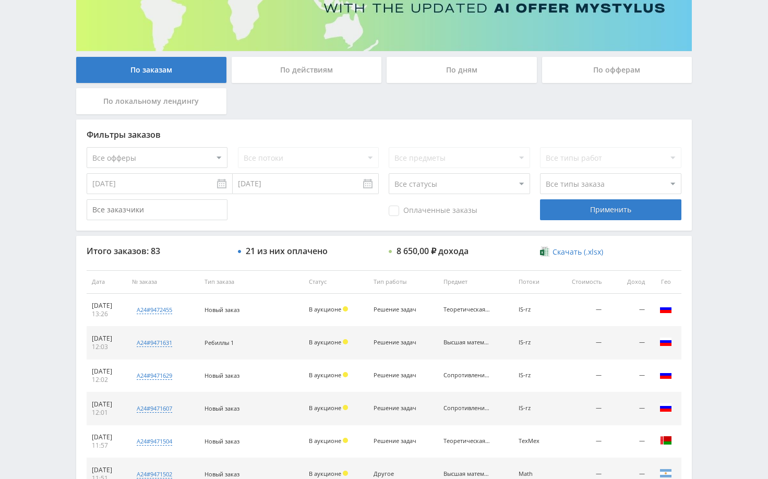
click at [702, 218] on div "Telegram-канал Инструменты База знаний Ваш менеджер: [PERSON_NAME] Online @edug…" at bounding box center [384, 282] width 768 height 876
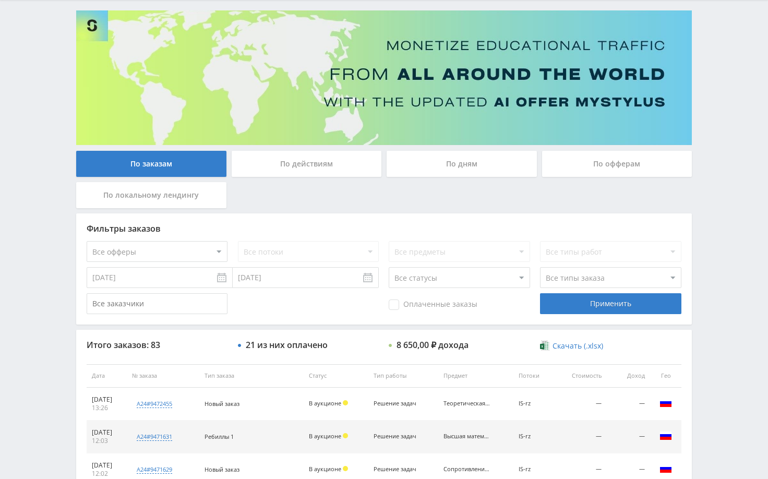
scroll to position [32, 0]
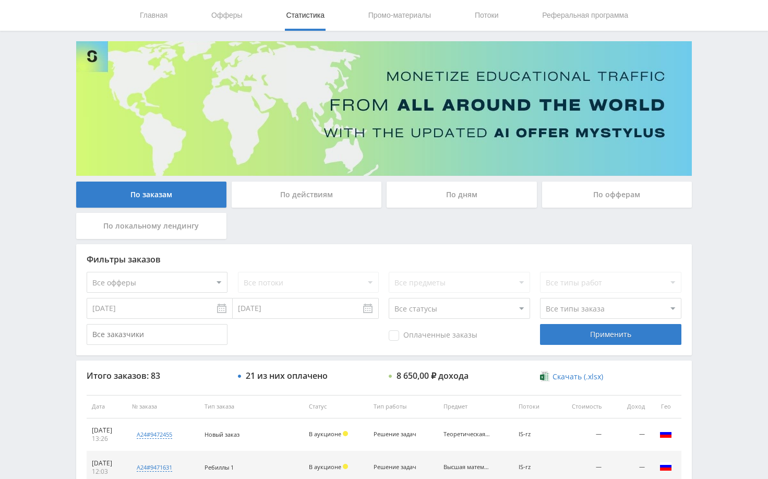
click at [738, 47] on div "Telegram-канал Инструменты База знаний Ваш менеджер: [PERSON_NAME] Online @edug…" at bounding box center [384, 406] width 768 height 876
